Goal: Information Seeking & Learning: Find specific fact

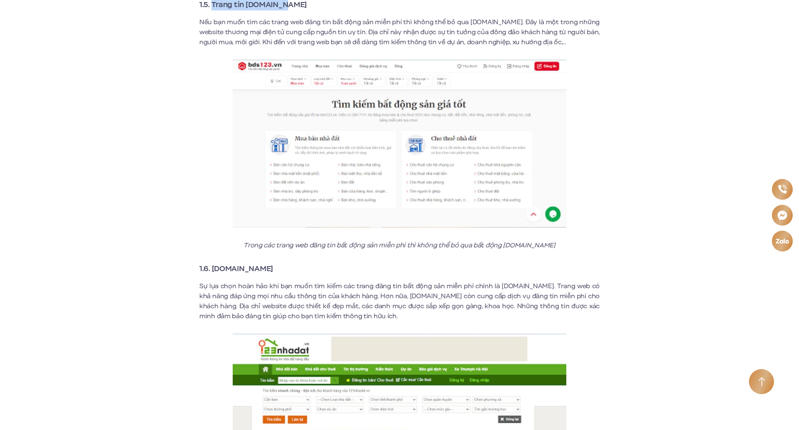
scroll to position [1627, 0]
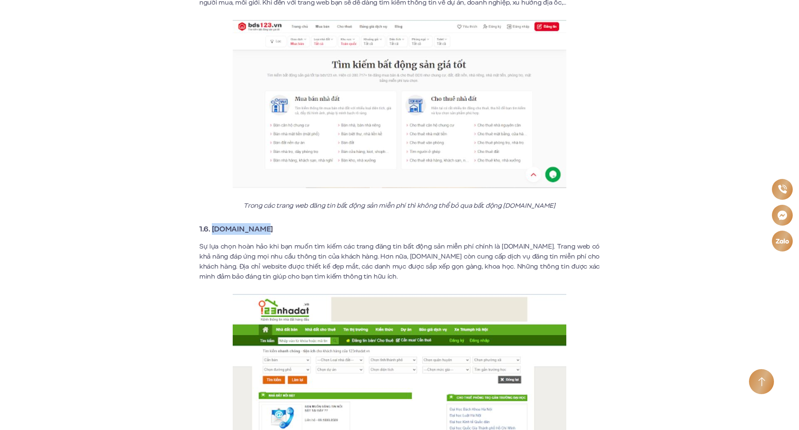
drag, startPoint x: 267, startPoint y: 219, endPoint x: 212, endPoint y: 222, distance: 55.1
click at [212, 223] on h3 "1.6. [DOMAIN_NAME]" at bounding box center [399, 229] width 400 height 12
copy strong "[DOMAIN_NAME]"
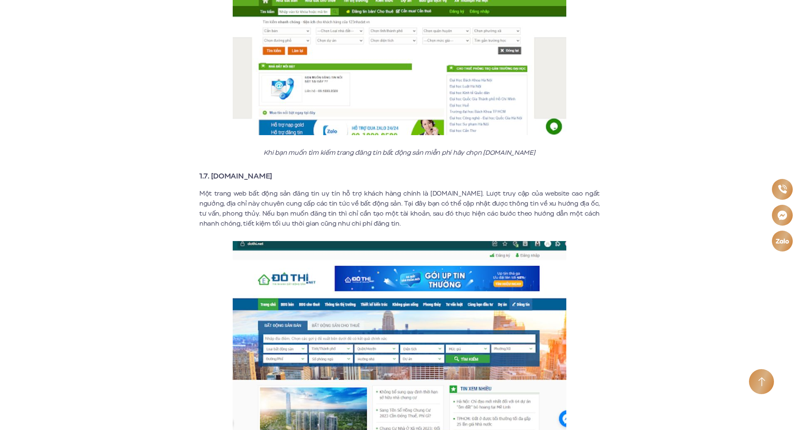
scroll to position [1961, 0]
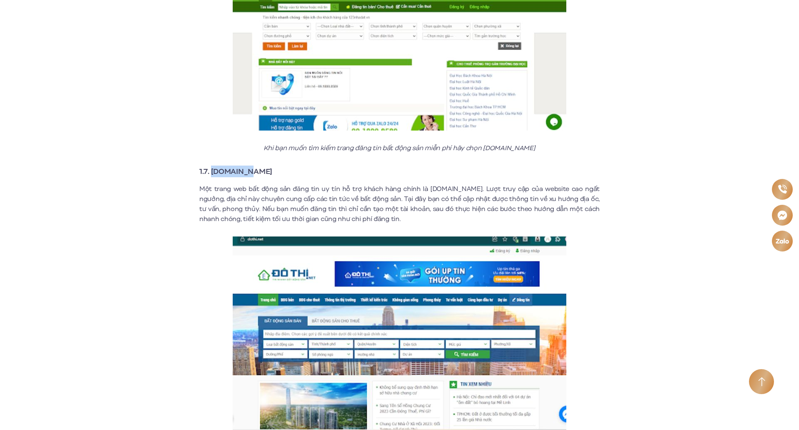
drag, startPoint x: 247, startPoint y: 161, endPoint x: 213, endPoint y: 161, distance: 34.6
click at [213, 166] on h3 "1.7. [DOMAIN_NAME]" at bounding box center [399, 172] width 400 height 12
copy strong "[DOMAIN_NAME]"
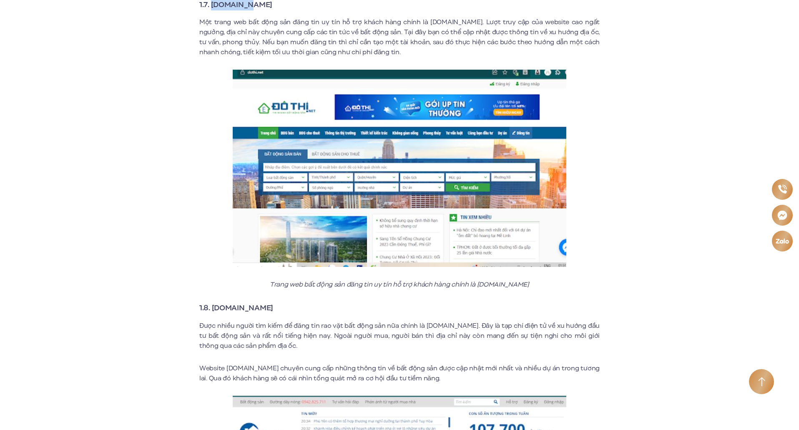
scroll to position [2253, 0]
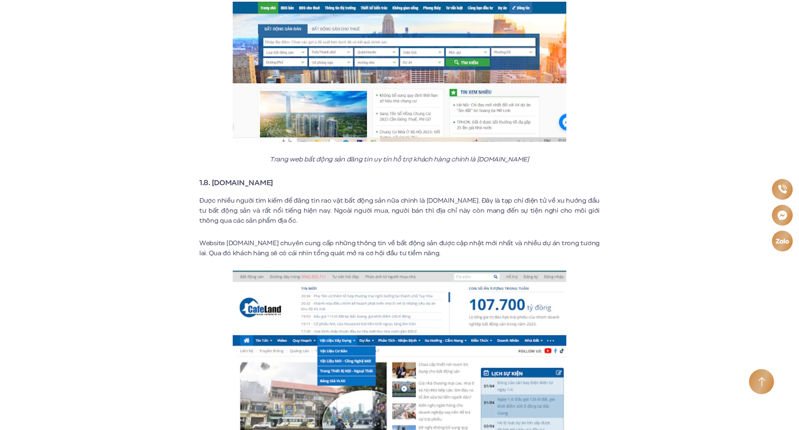
click at [233, 177] on strong "1.8. [DOMAIN_NAME]" at bounding box center [236, 182] width 74 height 11
click at [261, 177] on h3 "1.8. [DOMAIN_NAME]" at bounding box center [399, 183] width 400 height 12
drag, startPoint x: 254, startPoint y: 174, endPoint x: 215, endPoint y: 170, distance: 39.5
click at [215, 177] on strong "1.8. [DOMAIN_NAME]" at bounding box center [236, 182] width 74 height 11
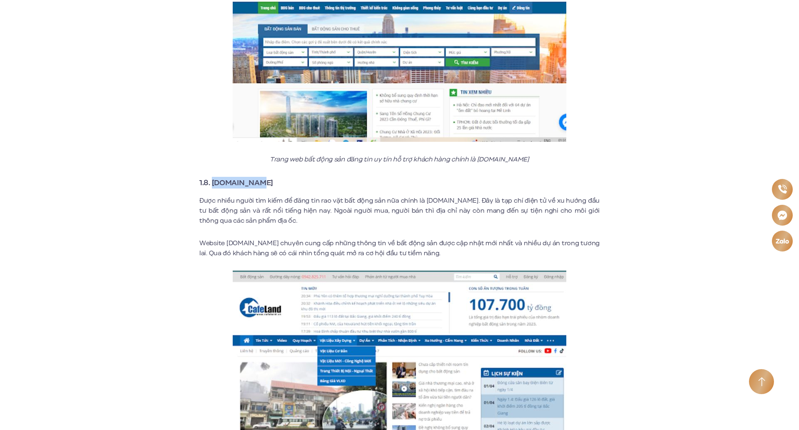
drag, startPoint x: 214, startPoint y: 169, endPoint x: 255, endPoint y: 171, distance: 41.0
click at [255, 177] on strong "1.8. [DOMAIN_NAME]" at bounding box center [236, 182] width 74 height 11
copy strong "[DOMAIN_NAME]"
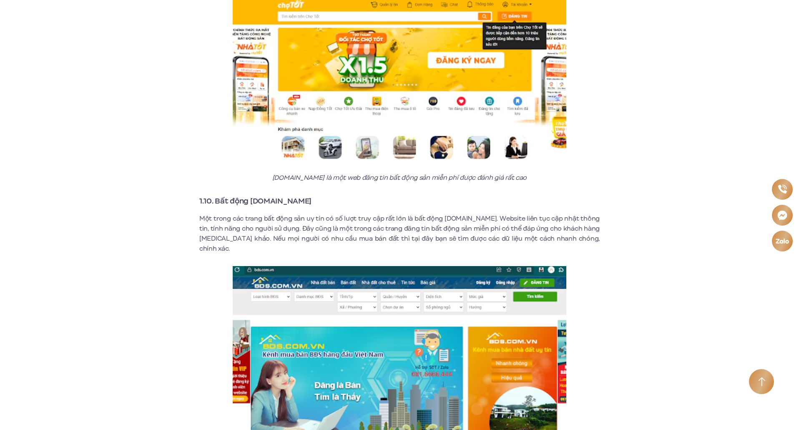
scroll to position [2837, 0]
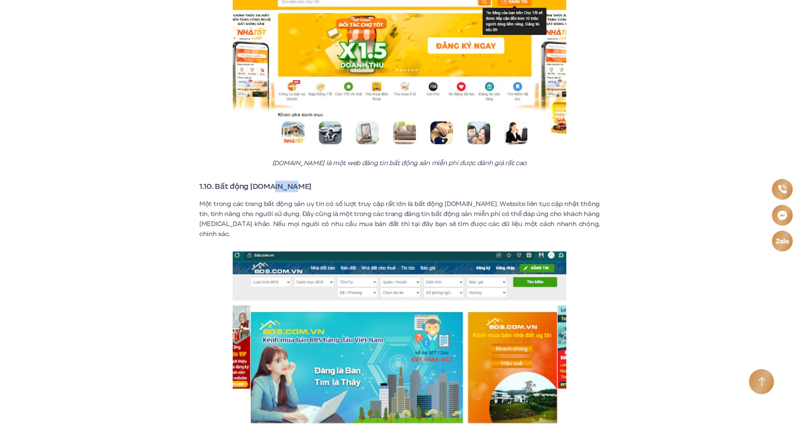
drag, startPoint x: 297, startPoint y: 178, endPoint x: 271, endPoint y: 179, distance: 26.7
click at [268, 181] on h3 "1.10. Bất động [DOMAIN_NAME]" at bounding box center [399, 187] width 400 height 12
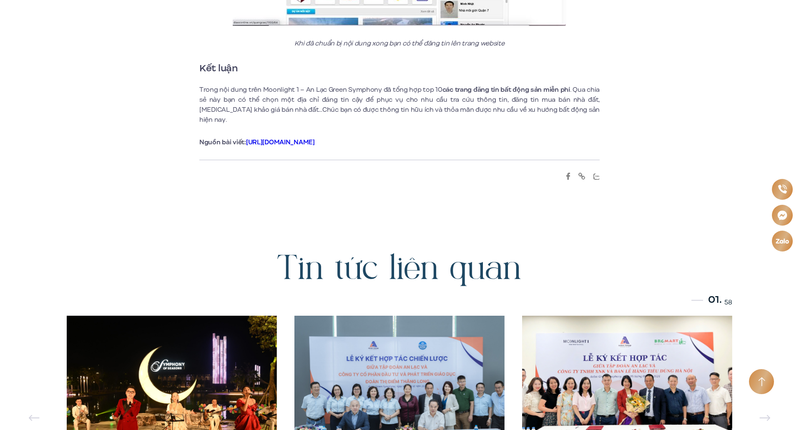
click at [126, 187] on section "Tin tức liên quan 01. 58 DƯ ÂM ĐÊM NHẠC “MÙA THU HÀ NỘI” CÒN NGÂN VANG MÃI" at bounding box center [399, 380] width 799 height 387
